Goal: Information Seeking & Learning: Learn about a topic

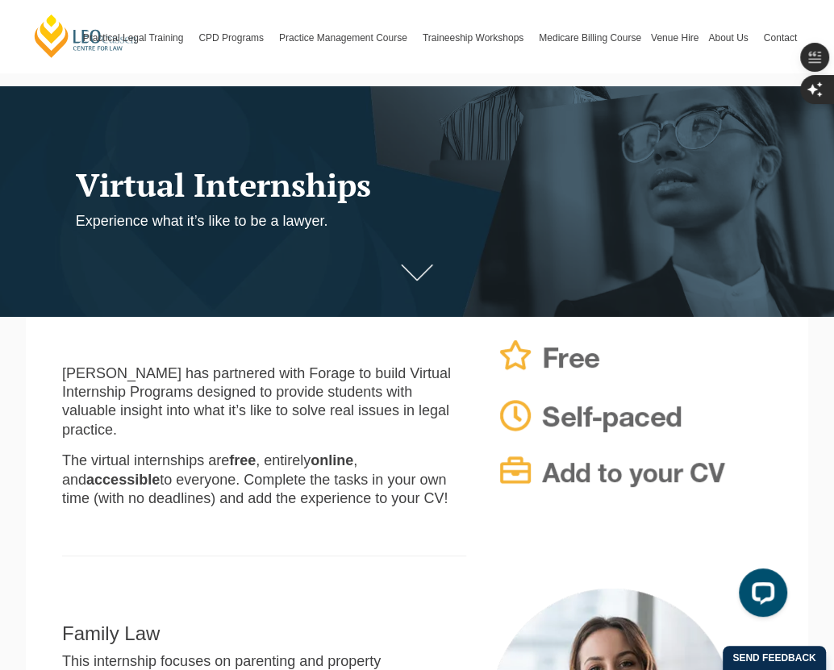
scroll to position [57, 0]
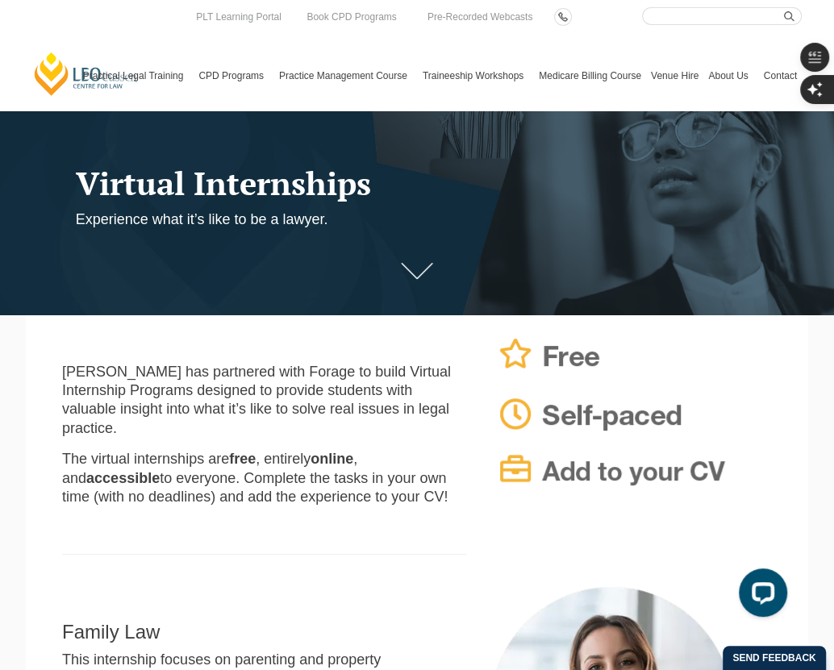
click at [608, 68] on link "Medicare Billing Course" at bounding box center [590, 75] width 112 height 69
click at [670, 79] on link "Venue Hire" at bounding box center [674, 75] width 57 height 69
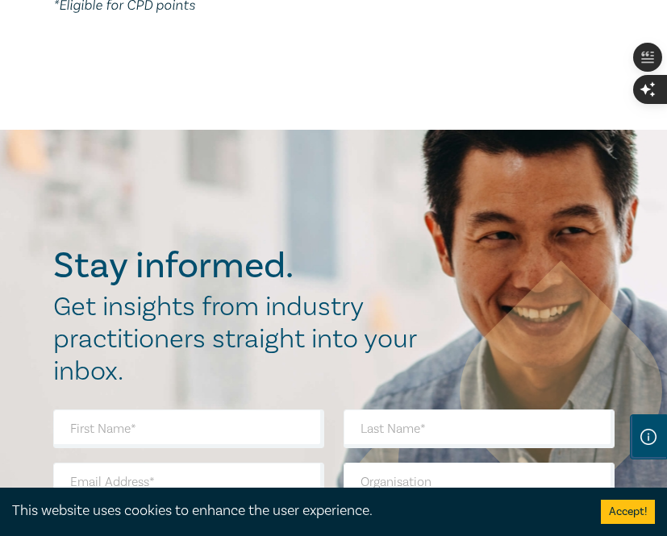
scroll to position [761, 0]
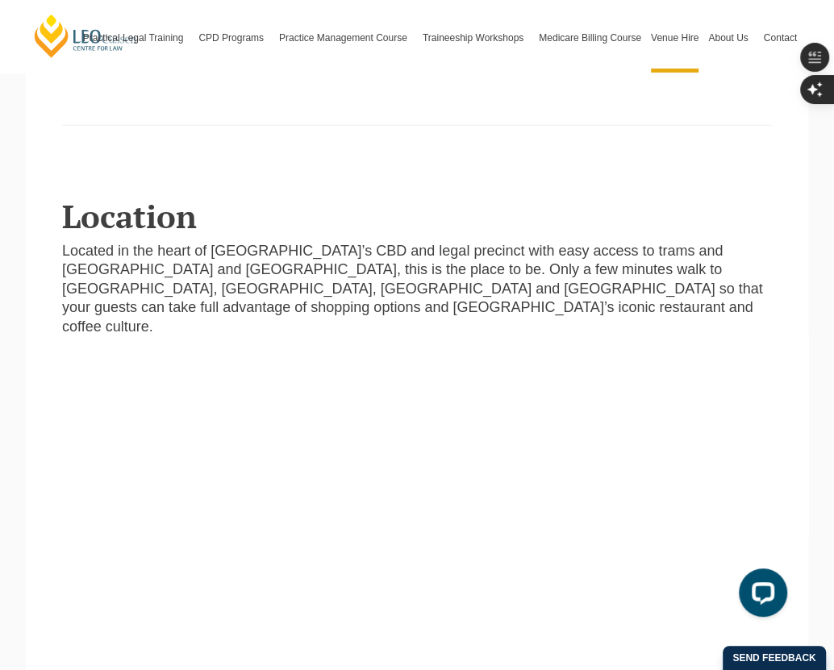
scroll to position [2680, 0]
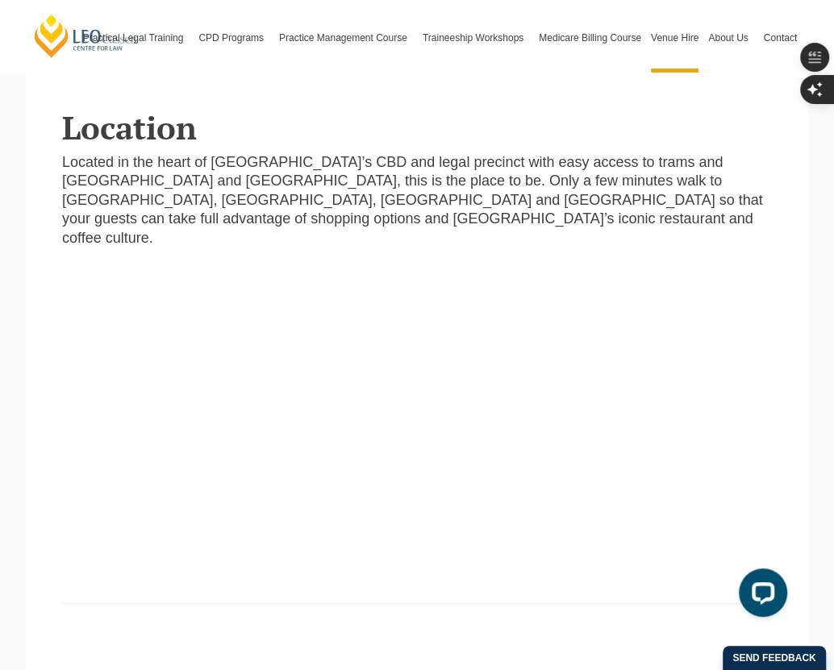
click at [520, 560] on div "Location Located in the heart of Melbourne’s CBD and legal precinct with easy a…" at bounding box center [417, 340] width 710 height 527
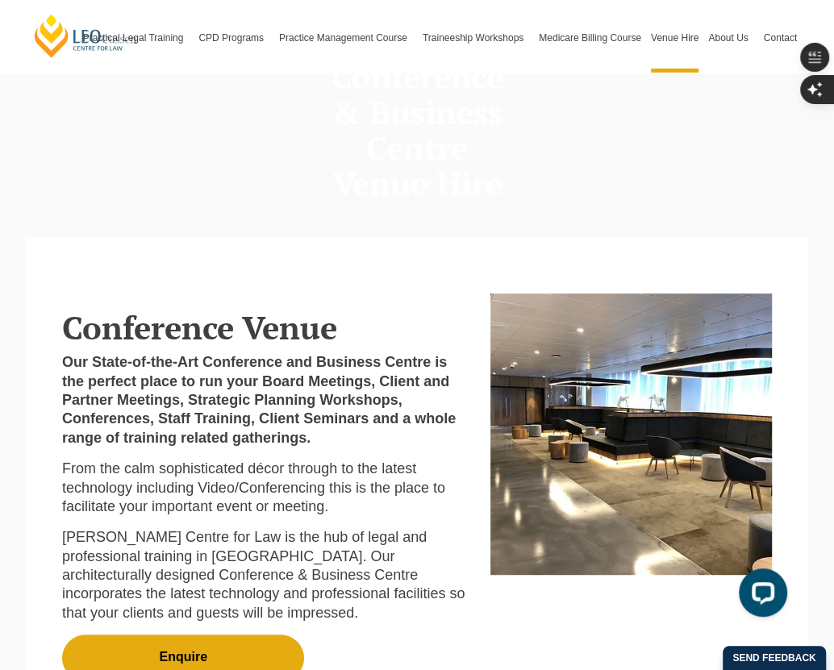
scroll to position [0, 0]
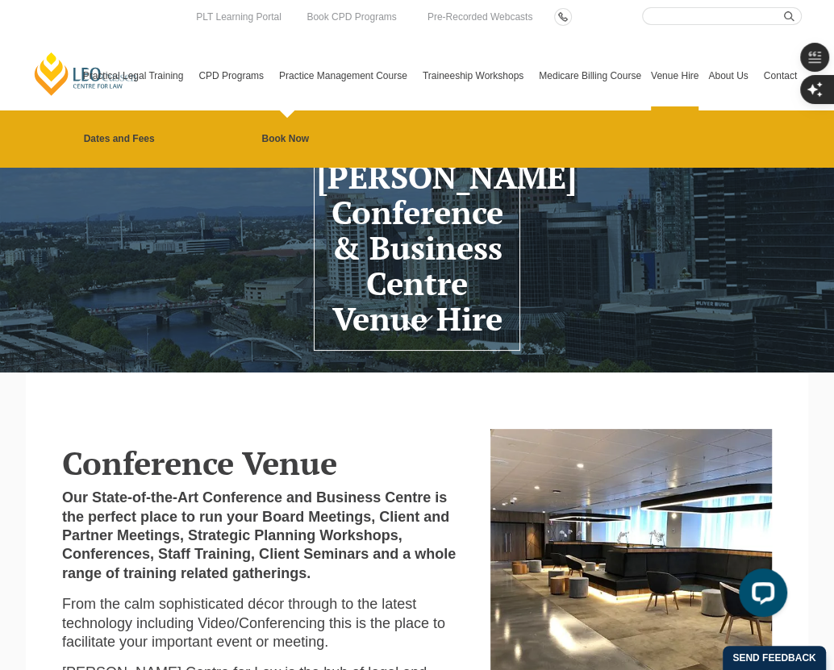
click at [339, 81] on link "Practice Management Course" at bounding box center [346, 75] width 144 height 69
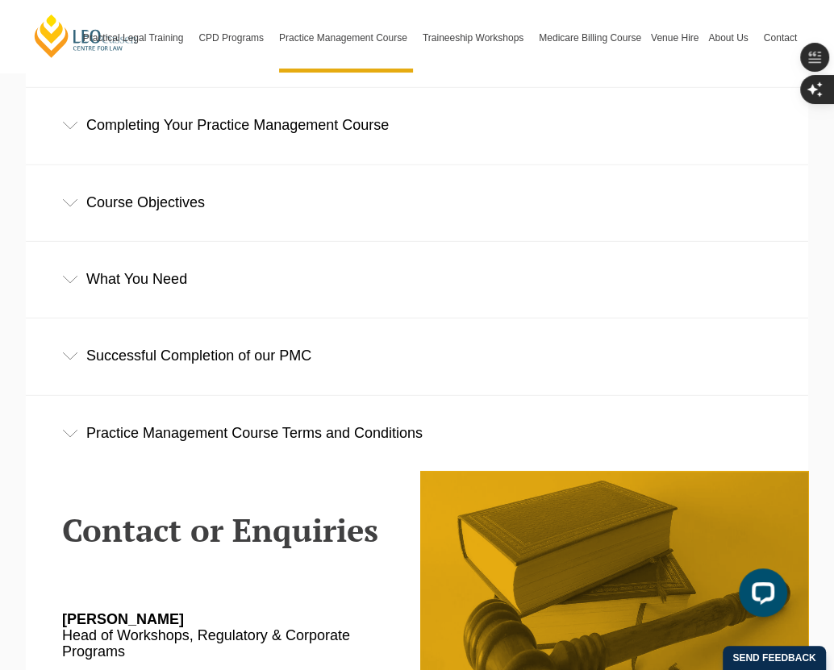
scroll to position [2437, 0]
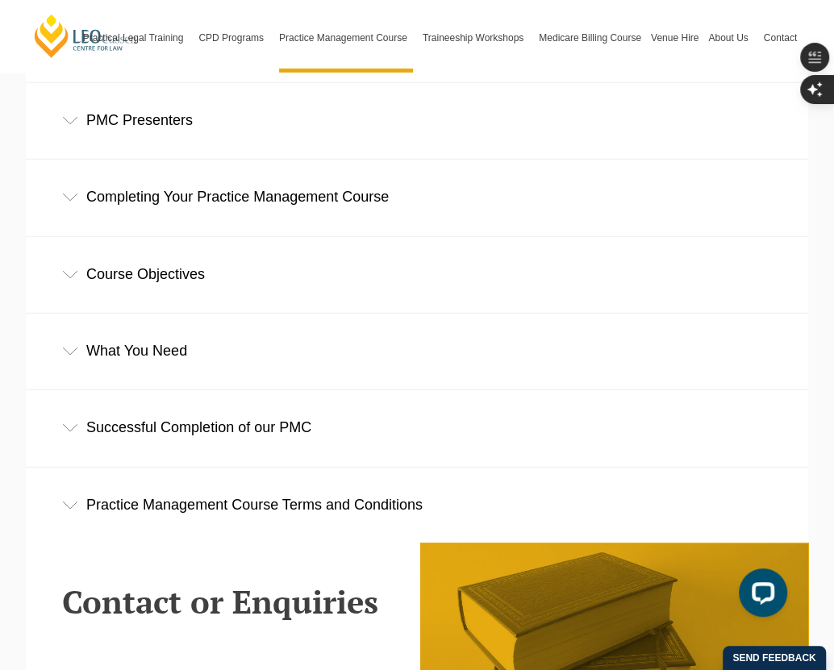
click at [223, 390] on div "Successful Completion of our PMC" at bounding box center [417, 427] width 782 height 75
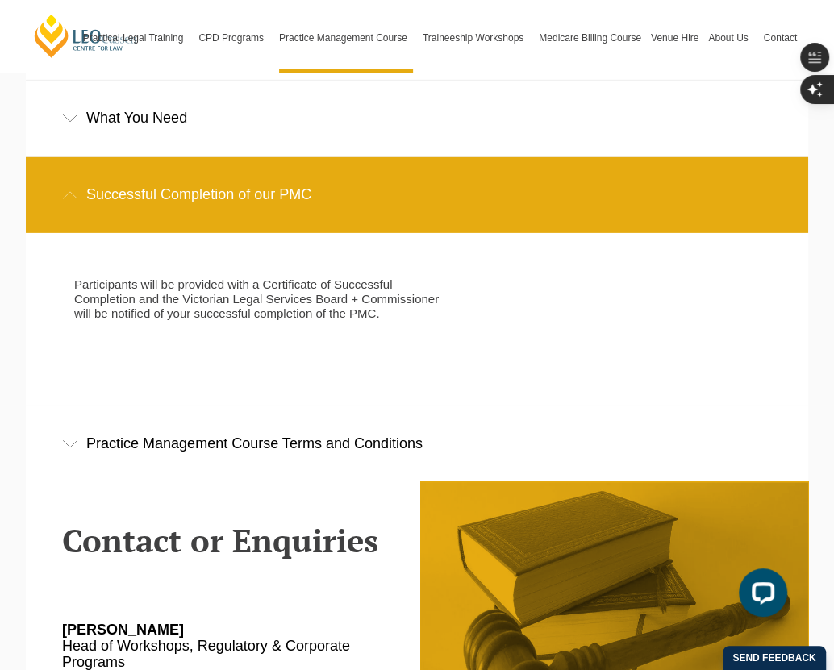
scroll to position [2672, 0]
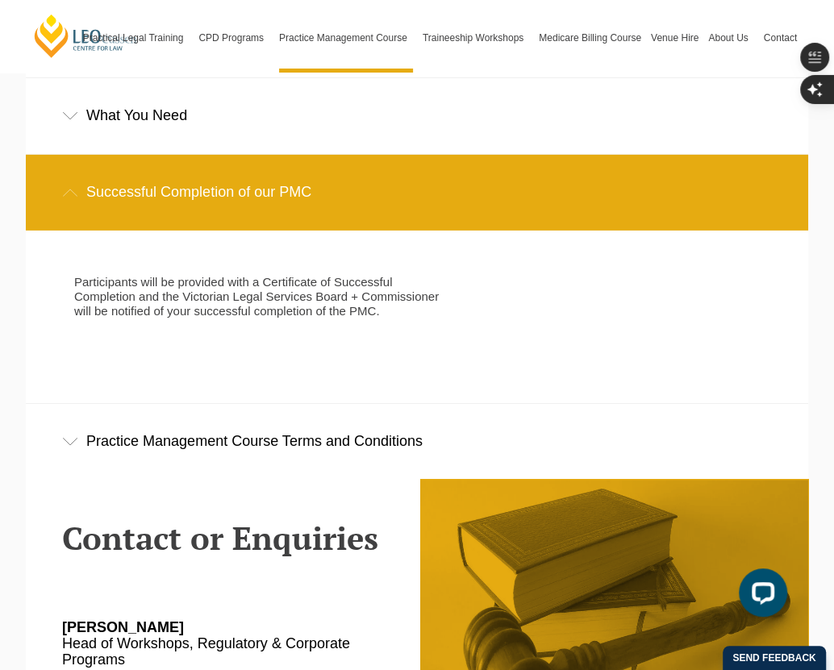
click at [286, 404] on div "Practice Management Course Terms and Conditions" at bounding box center [417, 441] width 782 height 75
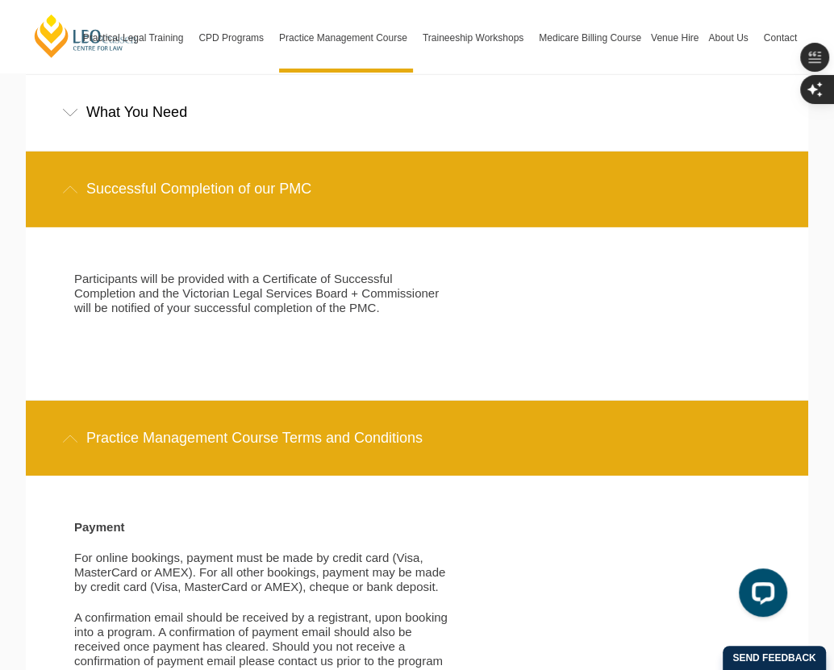
scroll to position [2331, 0]
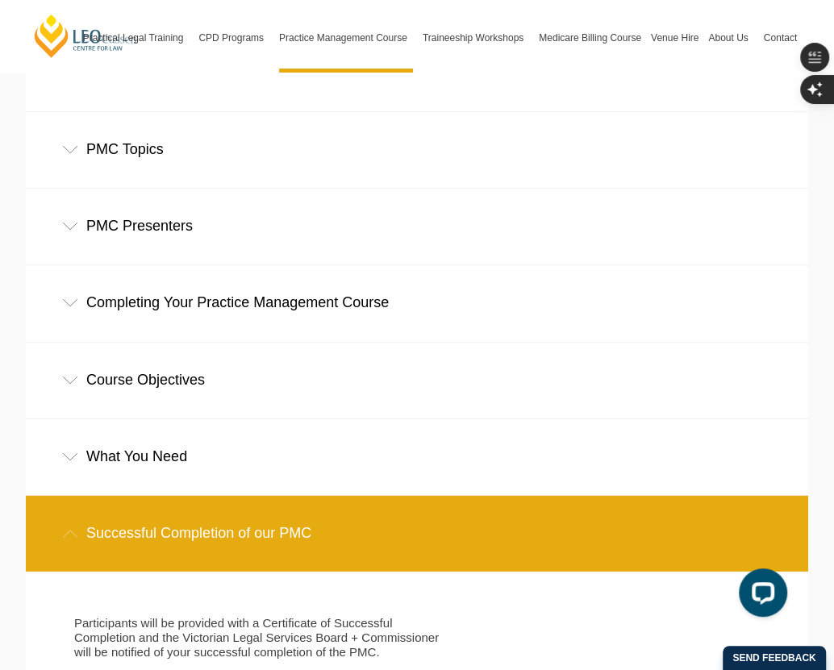
click at [245, 343] on div "Course Objectives" at bounding box center [417, 380] width 782 height 75
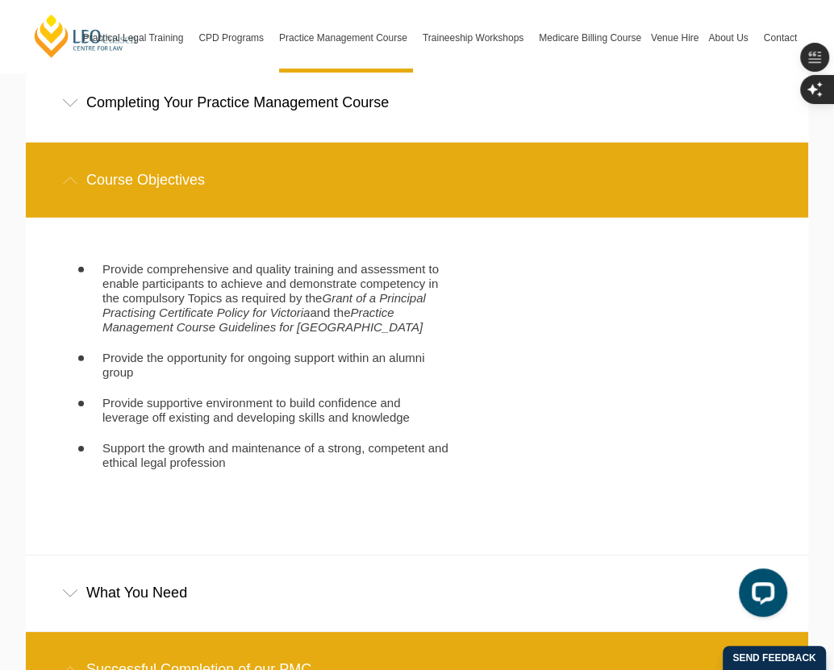
click at [228, 556] on div "What You Need" at bounding box center [417, 593] width 782 height 75
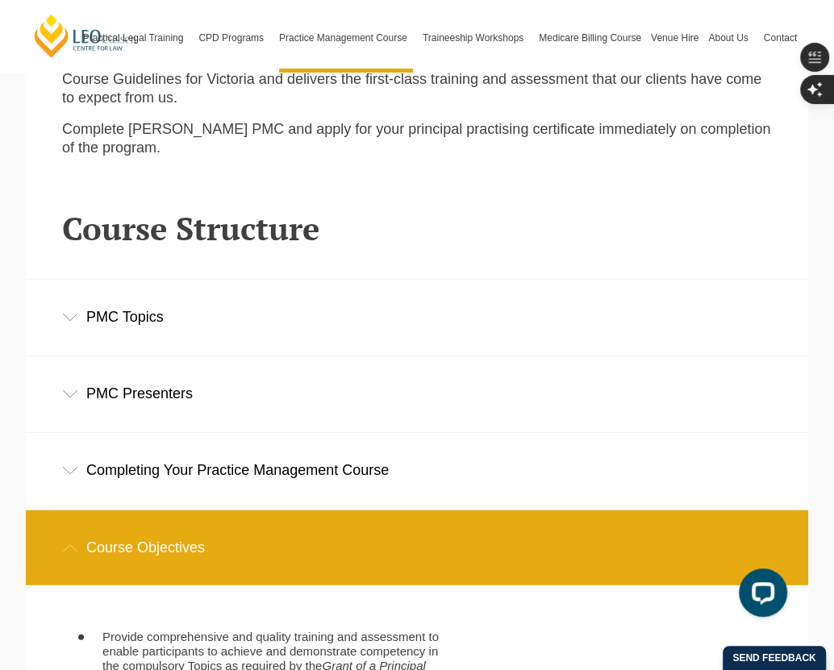
scroll to position [2080, 0]
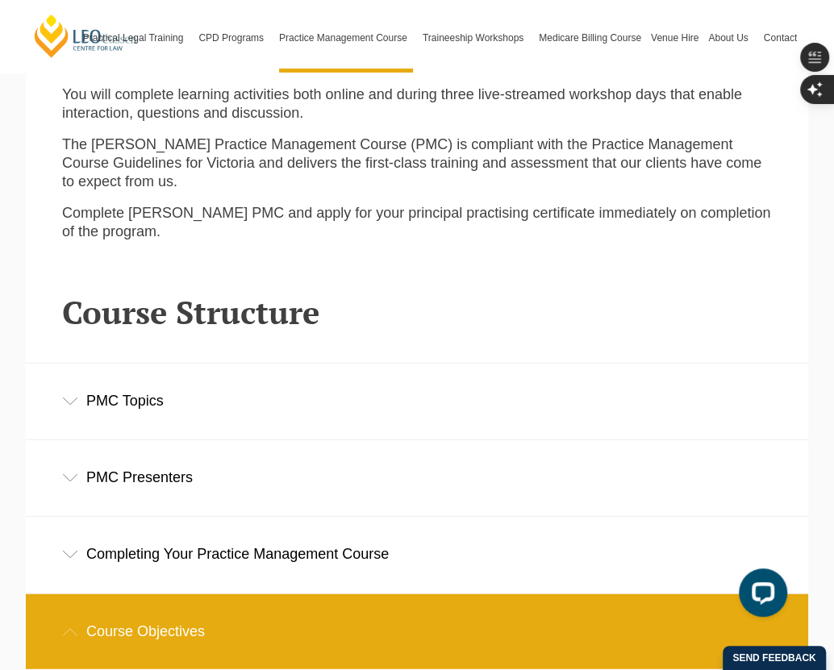
click at [217, 517] on div "Completing Your Practice Management Course" at bounding box center [417, 554] width 782 height 75
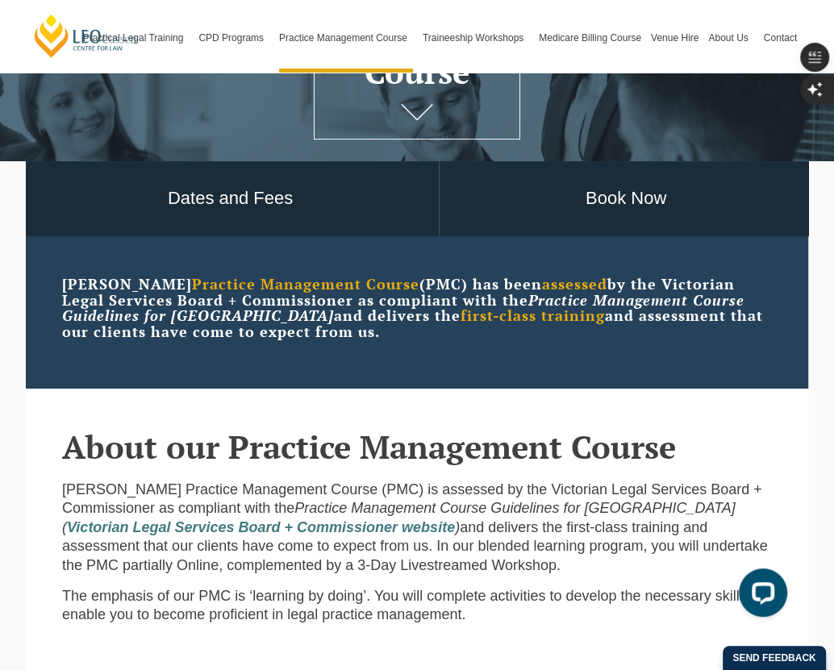
scroll to position [0, 0]
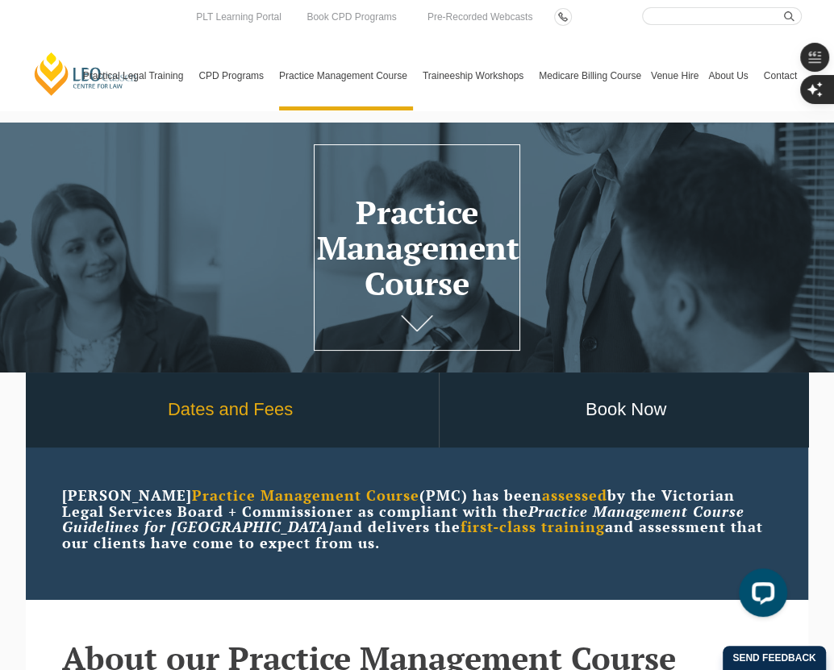
click at [252, 415] on link "Dates and Fees" at bounding box center [230, 410] width 417 height 75
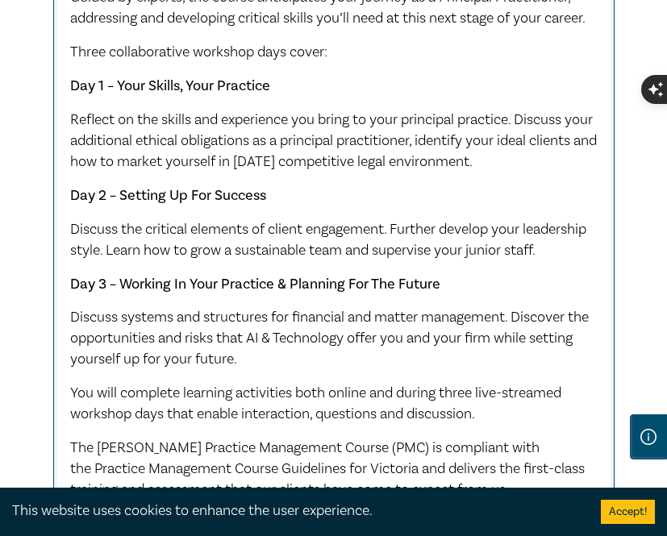
scroll to position [745, 0]
